Goal: Find specific page/section: Find specific page/section

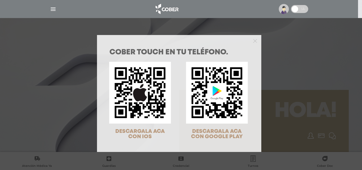
click at [255, 39] on div at bounding box center [179, 40] width 164 height 11
click at [254, 40] on icon "Close" at bounding box center [255, 41] width 4 height 4
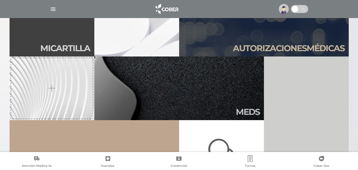
scroll to position [79, 0]
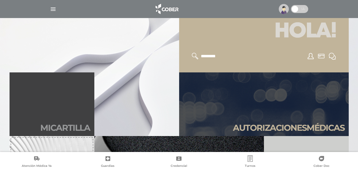
click at [62, 123] on h2 "Mi car tilla" at bounding box center [65, 128] width 50 height 10
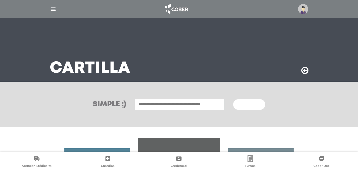
click at [204, 106] on input "text" at bounding box center [179, 103] width 90 height 11
type input "**********"
click at [233, 99] on button "Buscar" at bounding box center [249, 104] width 32 height 11
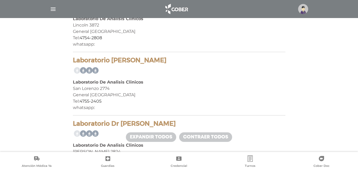
scroll to position [8247, 0]
